Goal: Use online tool/utility

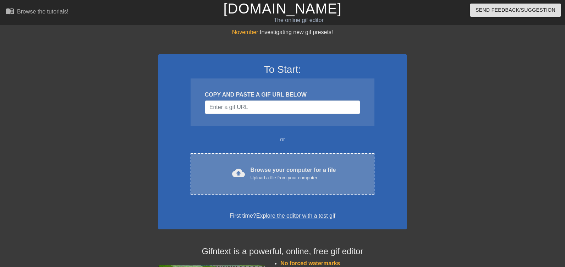
click at [258, 173] on div "Browse your computer for a file Upload a file from your computer" at bounding box center [293, 174] width 86 height 16
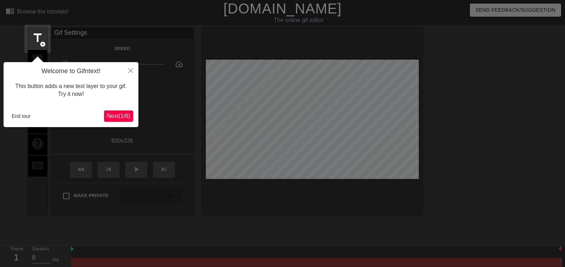
scroll to position [17, 0]
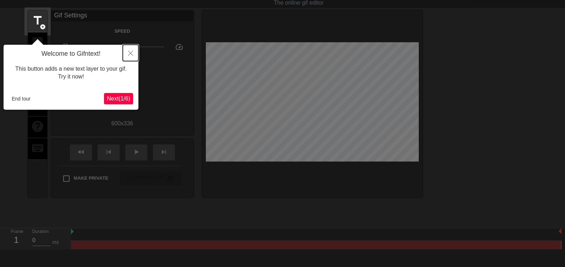
click at [131, 50] on button "Close" at bounding box center [131, 53] width 16 height 16
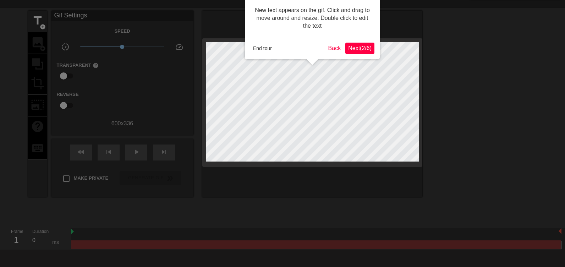
scroll to position [0, 0]
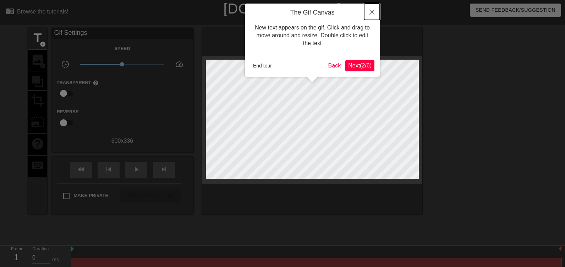
click at [374, 11] on button "Close" at bounding box center [372, 12] width 16 height 16
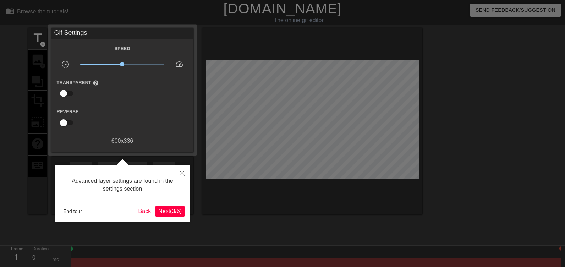
scroll to position [17, 0]
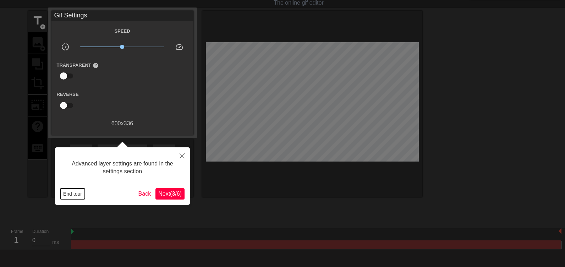
click at [75, 195] on button "End tour" at bounding box center [72, 193] width 24 height 11
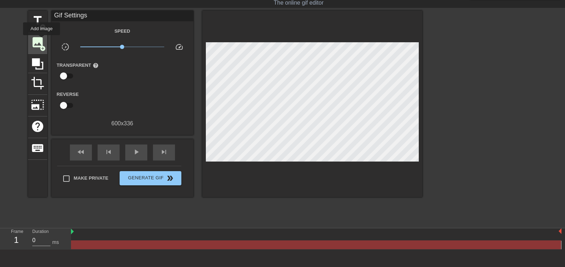
click at [42, 40] on span "image" at bounding box center [37, 41] width 13 height 13
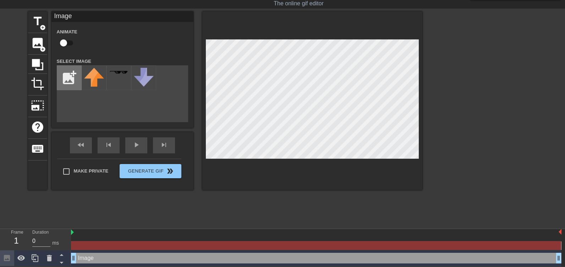
click at [76, 84] on input "file" at bounding box center [69, 78] width 24 height 24
type input "C:\fakepath\pokemon-logo-pokemon-icon-transparent-free-png_pokemon_logo___Searc…"
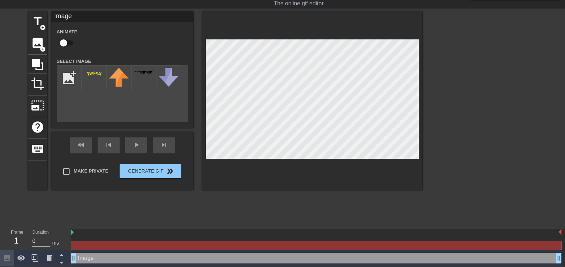
click at [218, 266] on html "menu_book Browse the tutorials! [DOMAIN_NAME] The online gif editor Send Feedba…" at bounding box center [282, 124] width 565 height 283
click at [95, 79] on div at bounding box center [94, 77] width 25 height 25
click at [284, 117] on div "title add_circle image add_circle crop photo_size_select_large help keyboard Im…" at bounding box center [225, 100] width 394 height 178
click at [94, 77] on img at bounding box center [94, 73] width 20 height 11
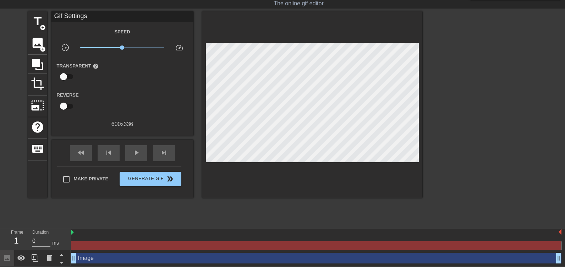
click at [291, 71] on div at bounding box center [312, 104] width 220 height 186
click at [40, 40] on span "image" at bounding box center [37, 42] width 13 height 13
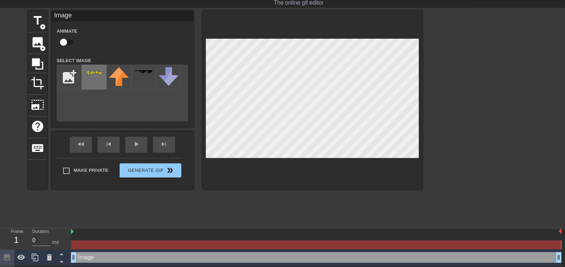
click at [101, 75] on img at bounding box center [94, 72] width 20 height 11
click at [75, 78] on input "file" at bounding box center [69, 77] width 24 height 24
type input "C:\fakepath\Pokemon-Symbol.png"
click at [97, 83] on div at bounding box center [94, 77] width 25 height 25
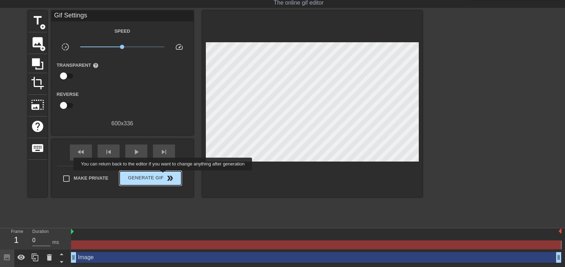
click at [166, 175] on span "double_arrow" at bounding box center [170, 178] width 9 height 9
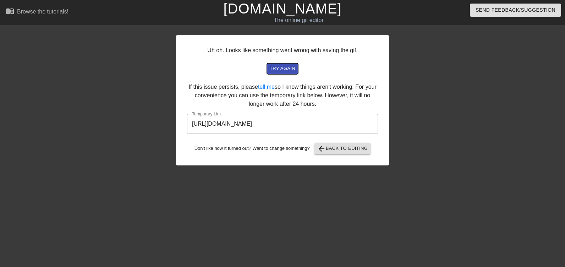
click at [282, 71] on span "try again" at bounding box center [283, 69] width 26 height 8
click at [332, 149] on span "arrow_back Back to Editing" at bounding box center [342, 148] width 51 height 9
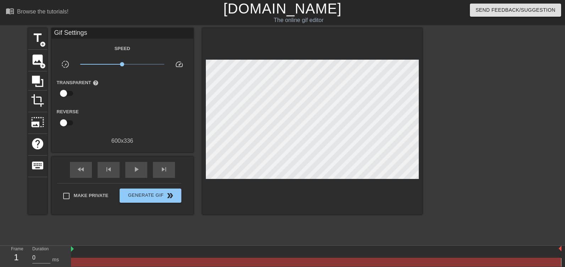
scroll to position [33, 0]
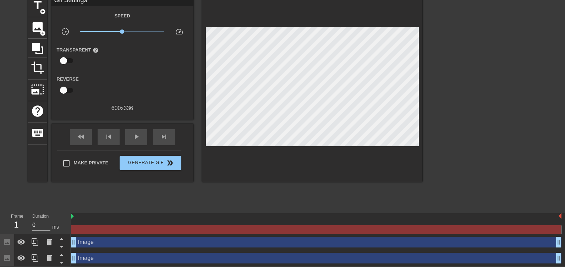
click at [291, 231] on div at bounding box center [316, 229] width 490 height 9
drag, startPoint x: 44, startPoint y: 221, endPoint x: 4, endPoint y: 220, distance: 39.4
click at [4, 220] on div "Frame 1 Duration 0 ms" at bounding box center [35, 223] width 71 height 21
click at [49, 222] on input "1" at bounding box center [41, 224] width 18 height 11
drag, startPoint x: 22, startPoint y: 225, endPoint x: 14, endPoint y: 224, distance: 7.8
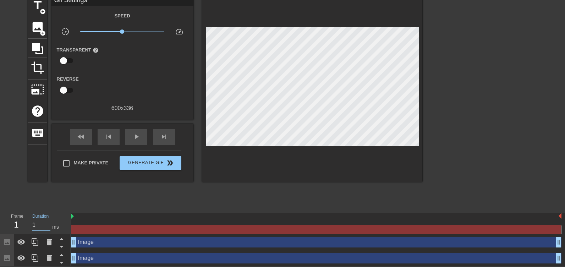
click at [13, 225] on div "Frame 1 Duration 1 ms" at bounding box center [38, 223] width 64 height 21
type input "10"
click at [172, 209] on div "menu_book Browse the tutorials! [DOMAIN_NAME] The online gif editor Send Feedba…" at bounding box center [282, 116] width 565 height 299
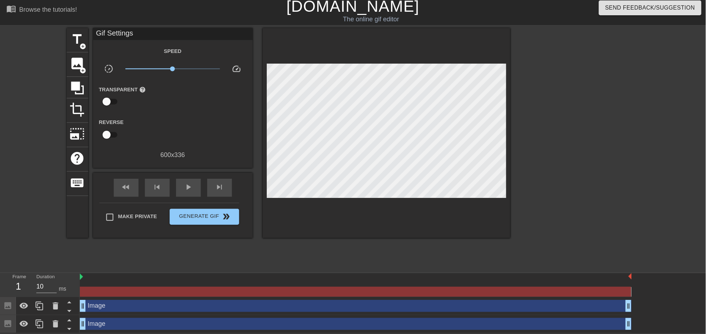
scroll to position [0, 0]
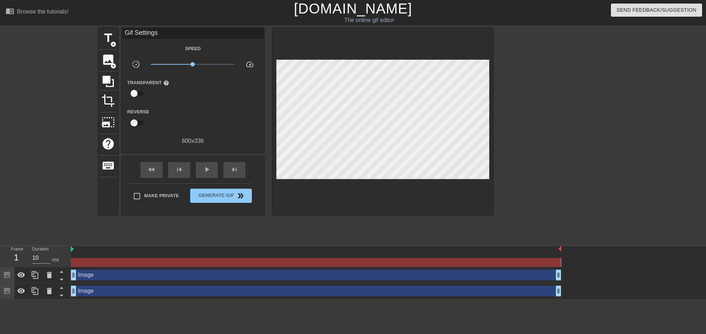
click at [312, 266] on div "Image drag_handle drag_handle" at bounding box center [316, 274] width 490 height 11
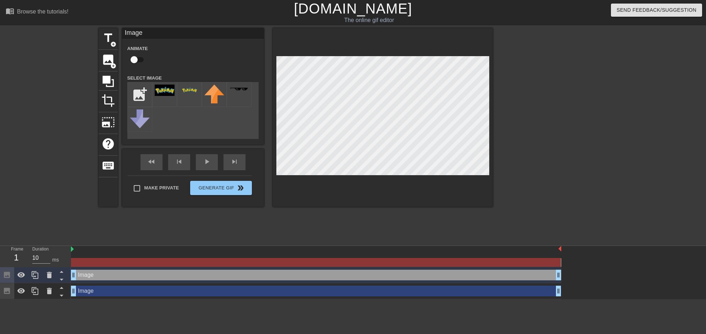
click at [318, 265] on div at bounding box center [316, 262] width 490 height 9
click at [319, 260] on div at bounding box center [316, 262] width 490 height 9
drag, startPoint x: 560, startPoint y: 258, endPoint x: 414, endPoint y: 267, distance: 145.4
click at [405, 266] on div "Image drag_handle drag_handle Image drag_handle drag_handle" at bounding box center [388, 272] width 635 height 53
click at [131, 257] on div at bounding box center [316, 257] width 490 height 9
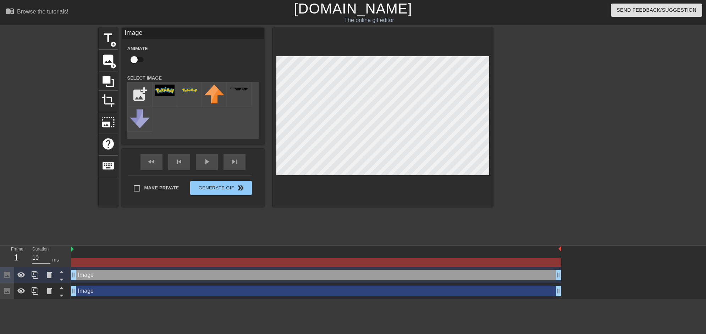
click at [120, 225] on div "title add_circle image add_circle crop photo_size_select_large help keyboard Im…" at bounding box center [296, 134] width 394 height 213
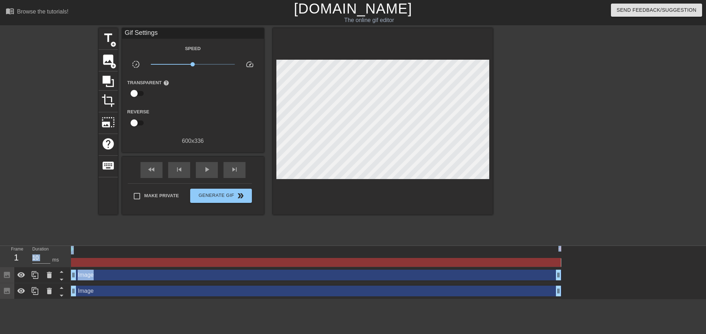
drag, startPoint x: 96, startPoint y: 232, endPoint x: 249, endPoint y: 322, distance: 177.4
click at [249, 266] on html "menu_book Browse the tutorials! [DOMAIN_NAME] The online gif editor Send Feedba…" at bounding box center [353, 149] width 706 height 299
click at [88, 204] on div "title add_circle image add_circle crop photo_size_select_large help keyboard Gi…" at bounding box center [353, 134] width 706 height 213
click at [208, 198] on span "Generate Gif double_arrow" at bounding box center [221, 195] width 56 height 9
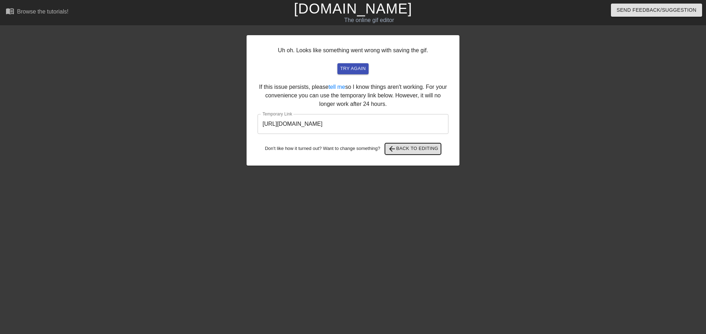
click at [398, 152] on span "arrow_back Back to Editing" at bounding box center [413, 148] width 51 height 9
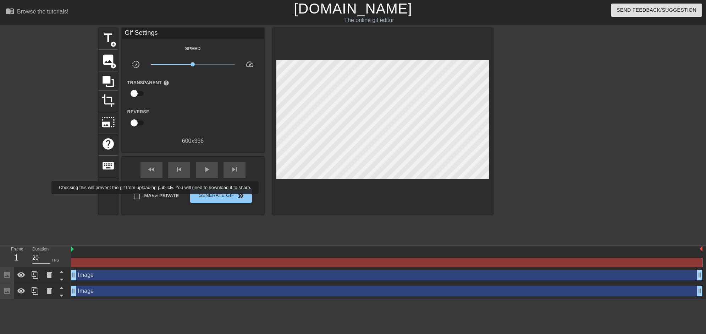
click at [156, 199] on span "Make Private" at bounding box center [161, 195] width 35 height 7
click at [144, 199] on input "Make Private" at bounding box center [136, 195] width 15 height 15
checkbox input "true"
drag, startPoint x: 257, startPoint y: 176, endPoint x: 244, endPoint y: 193, distance: 20.9
click at [244, 193] on span "Generate Gif double_arrow" at bounding box center [221, 195] width 56 height 9
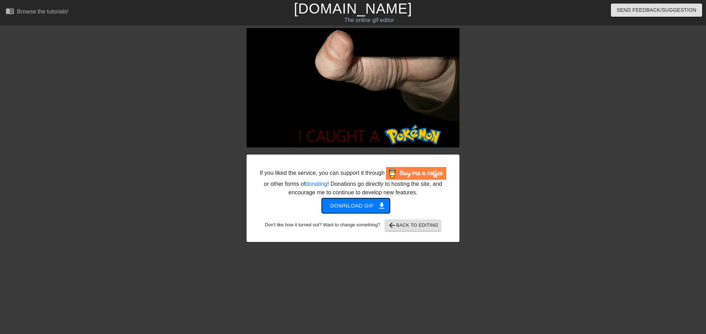
click at [344, 211] on button "Download gif get_app" at bounding box center [356, 205] width 68 height 15
